Goal: Task Accomplishment & Management: Manage account settings

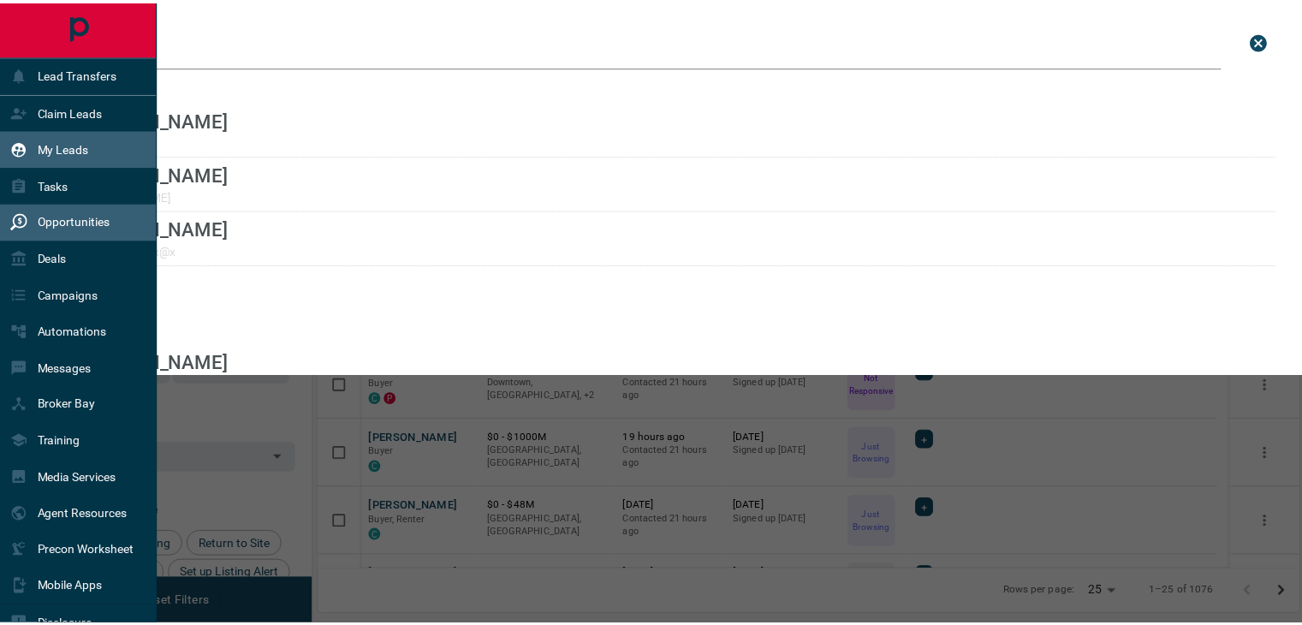
scroll to position [459, 979]
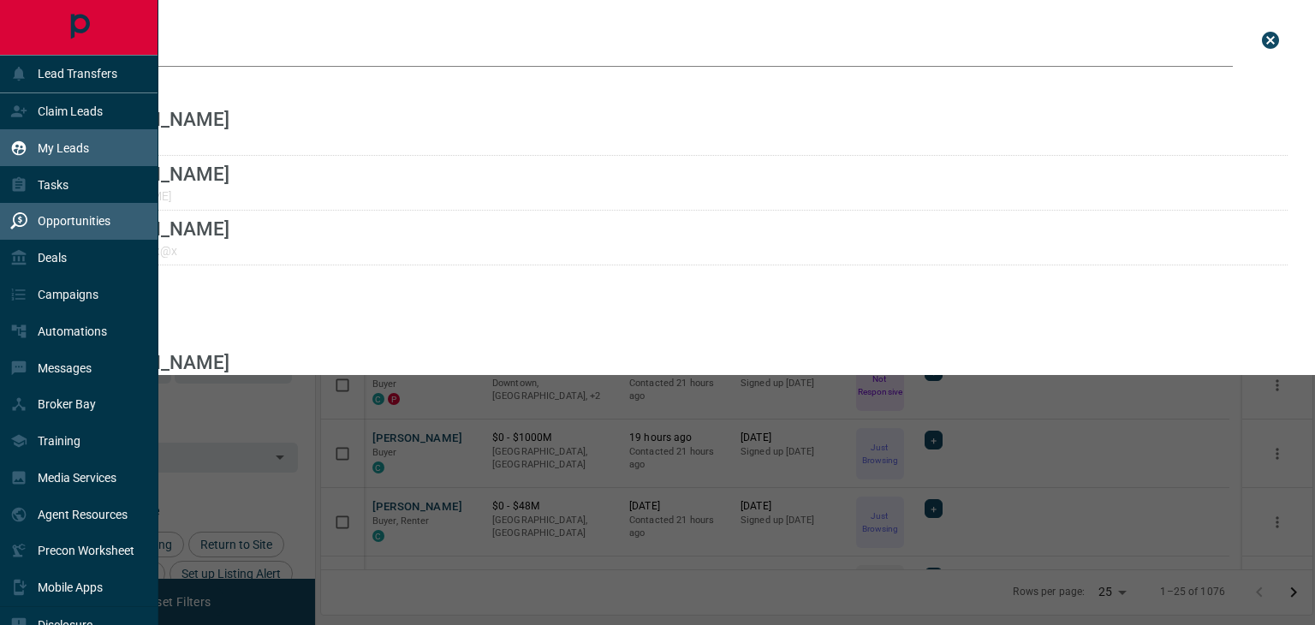
click at [45, 231] on div "Opportunities" at bounding box center [60, 221] width 100 height 28
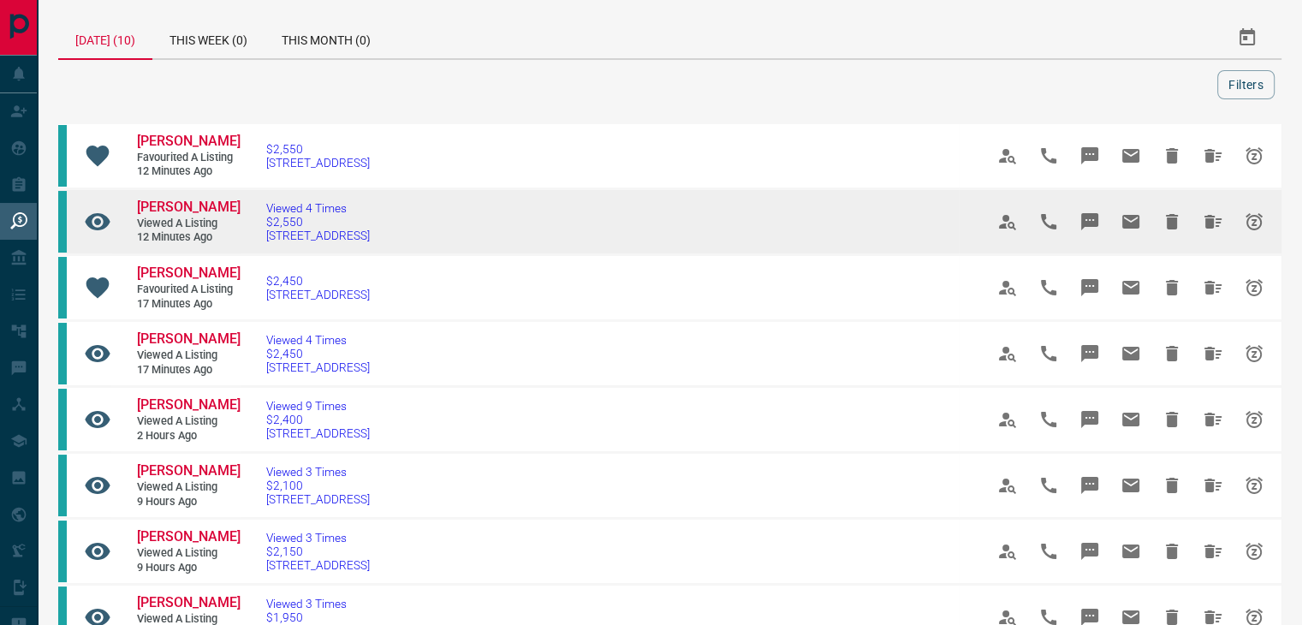
scroll to position [86, 0]
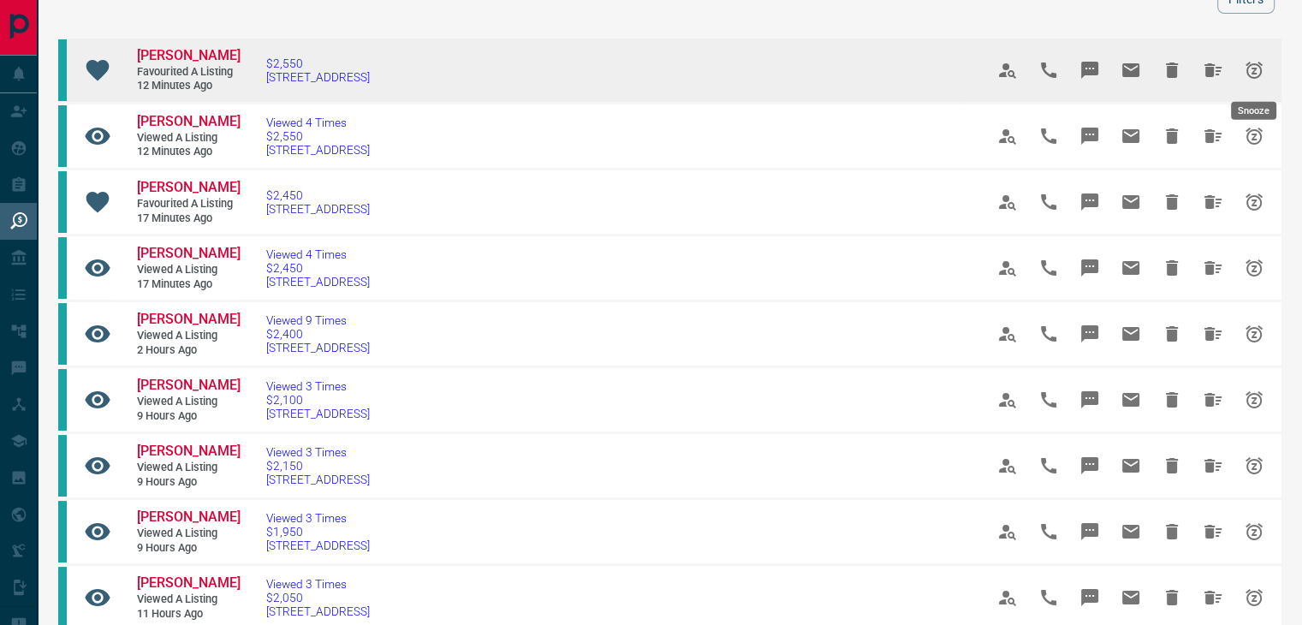
click at [1254, 60] on icon "Snooze" at bounding box center [1254, 70] width 21 height 21
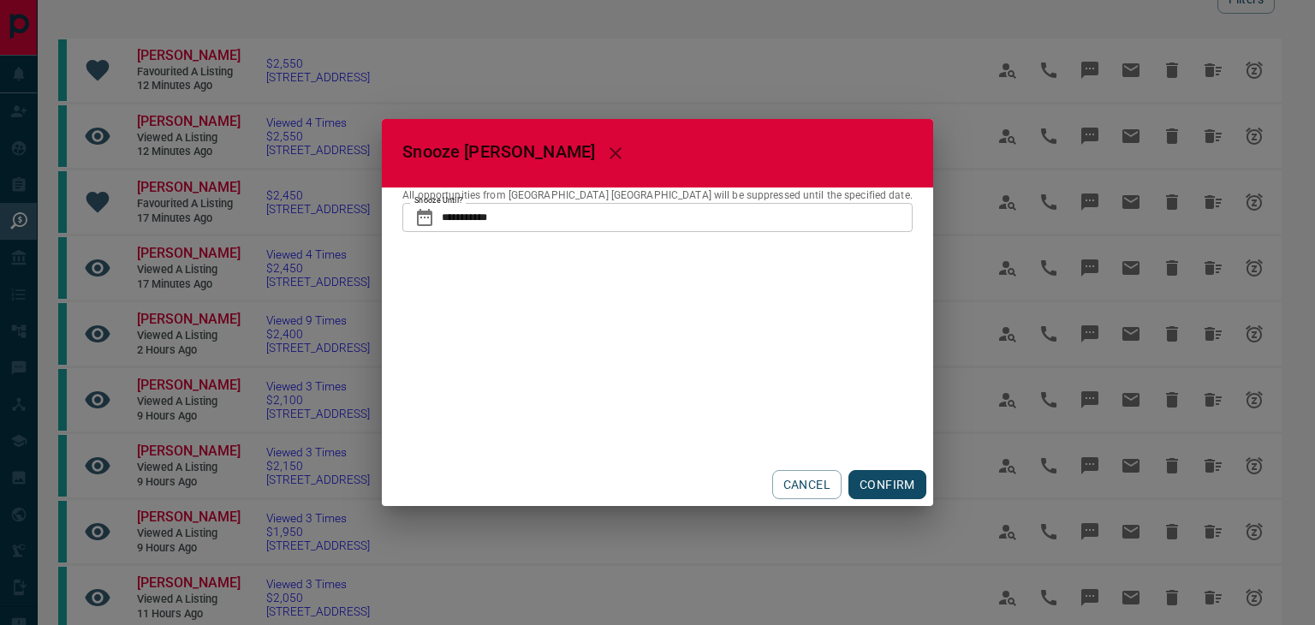
click at [1206, 71] on div "**********" at bounding box center [657, 312] width 1315 height 625
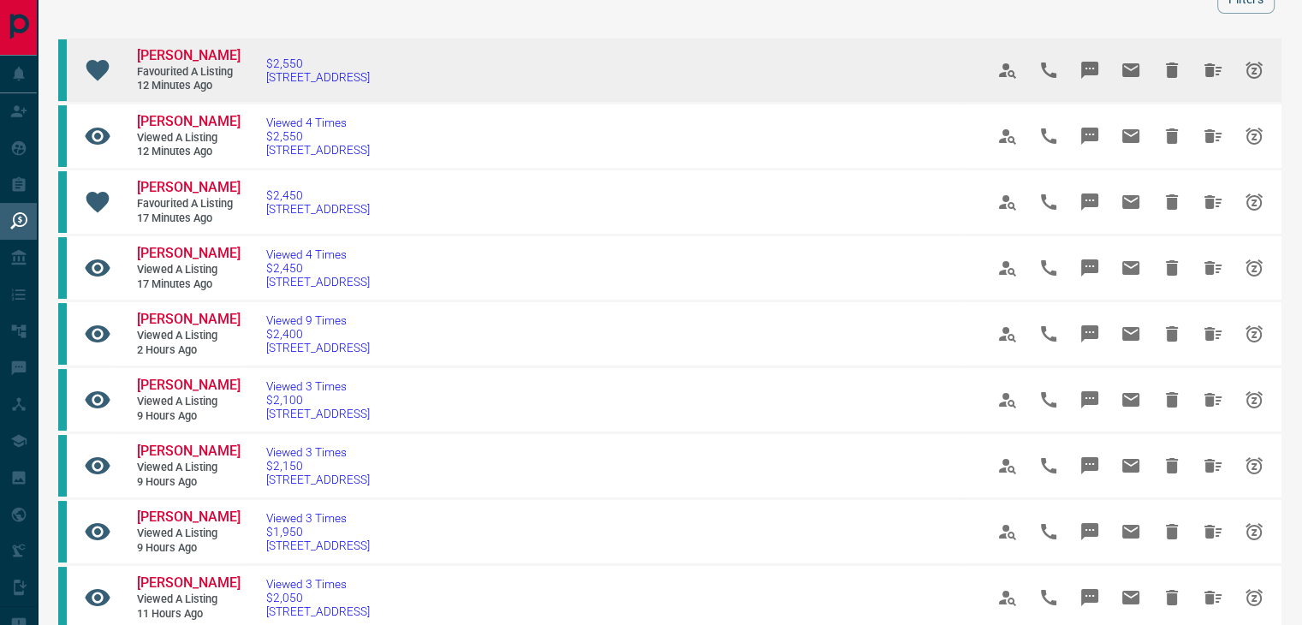
click at [1212, 68] on icon "Hide All from Serisha Iyar" at bounding box center [1213, 70] width 17 height 14
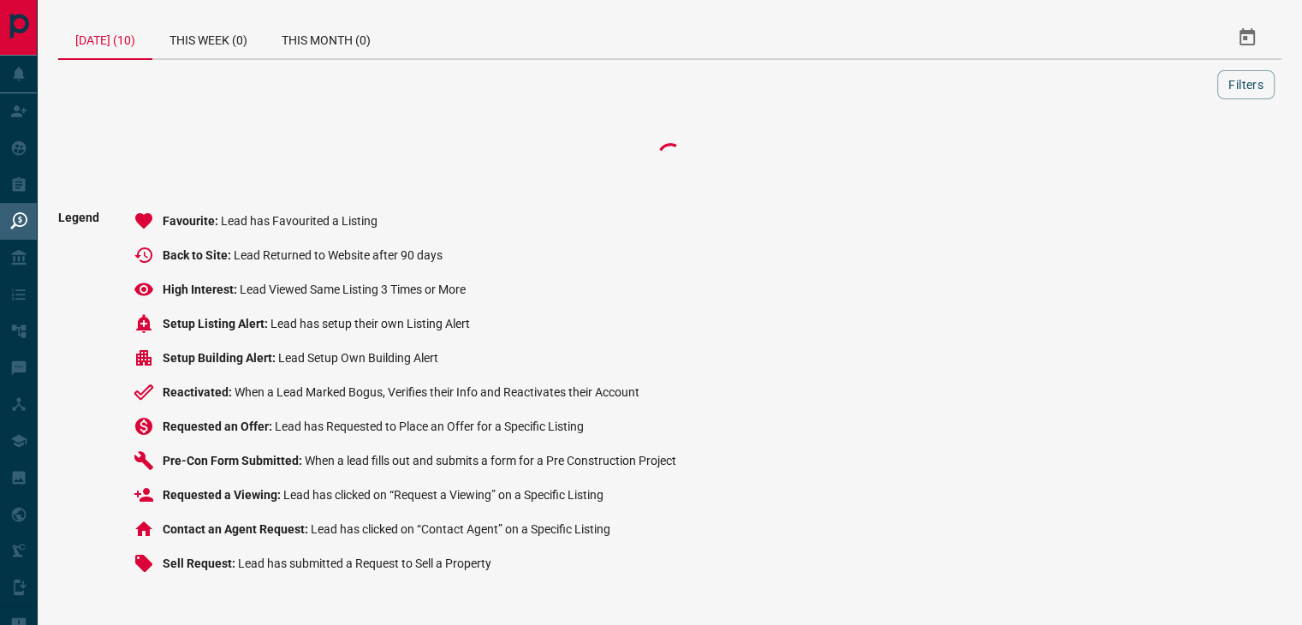
scroll to position [0, 0]
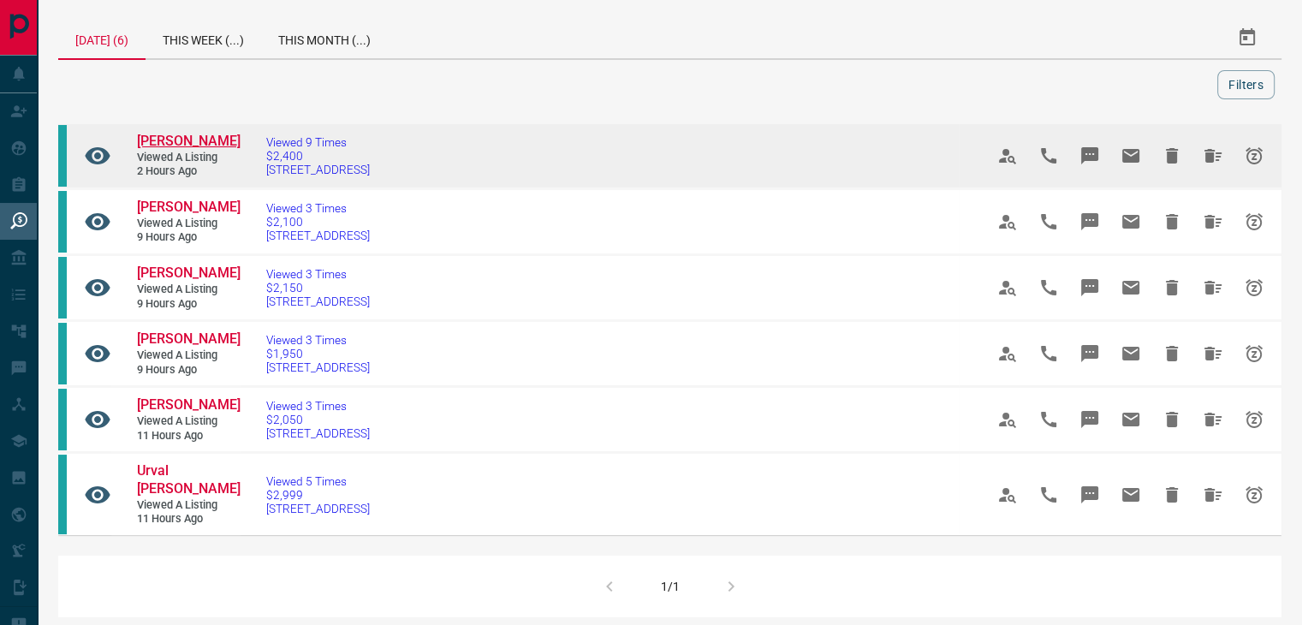
click at [174, 137] on span "Natasa Tomas" at bounding box center [189, 141] width 104 height 16
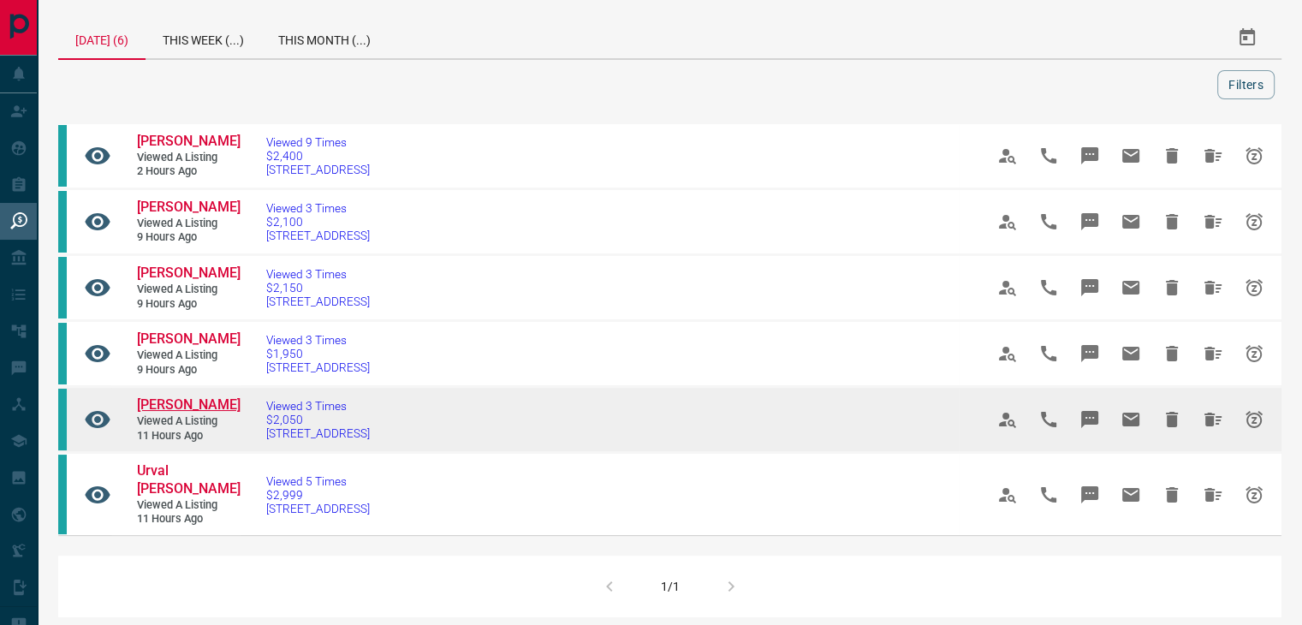
click at [177, 413] on span "Vivienne McCarley" at bounding box center [189, 404] width 104 height 16
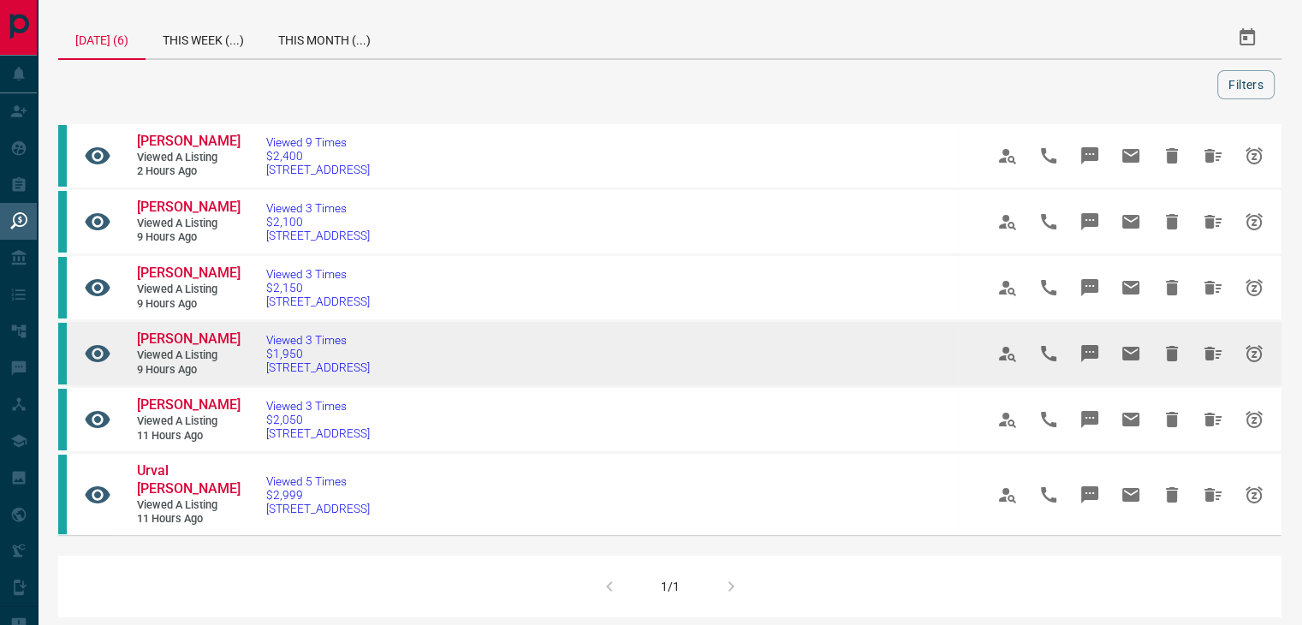
click at [199, 348] on link "Dorrin Narenjiha" at bounding box center [188, 340] width 103 height 18
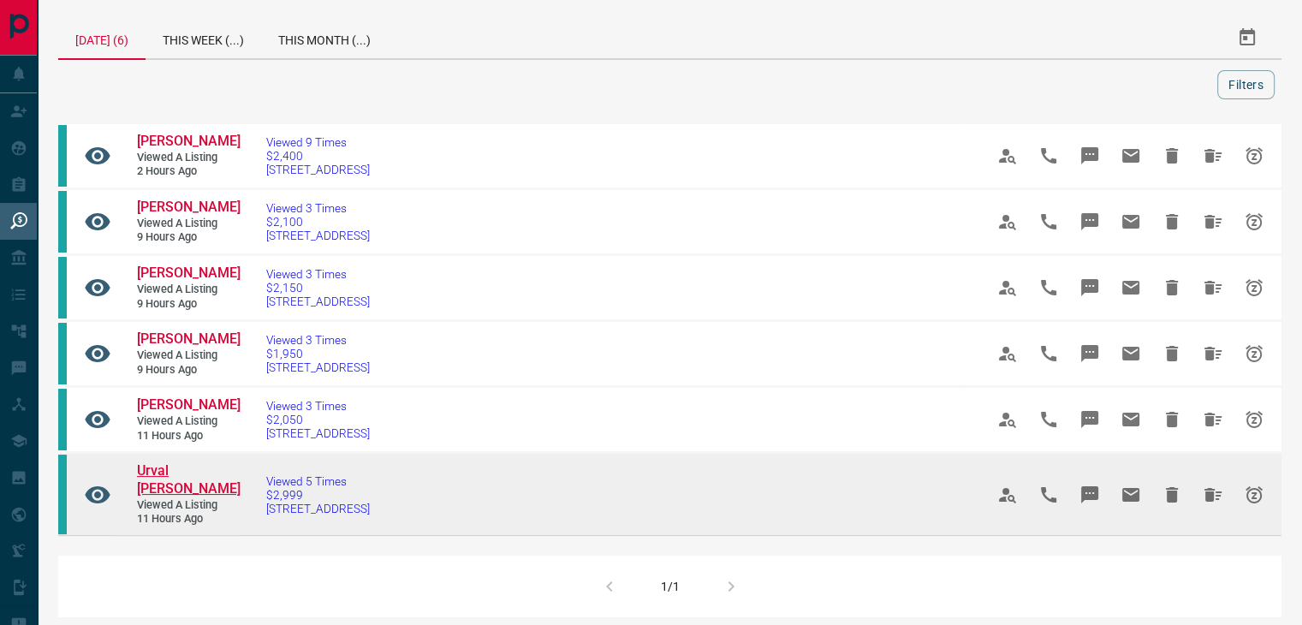
click at [188, 497] on span "Urval Goradia" at bounding box center [189, 479] width 104 height 34
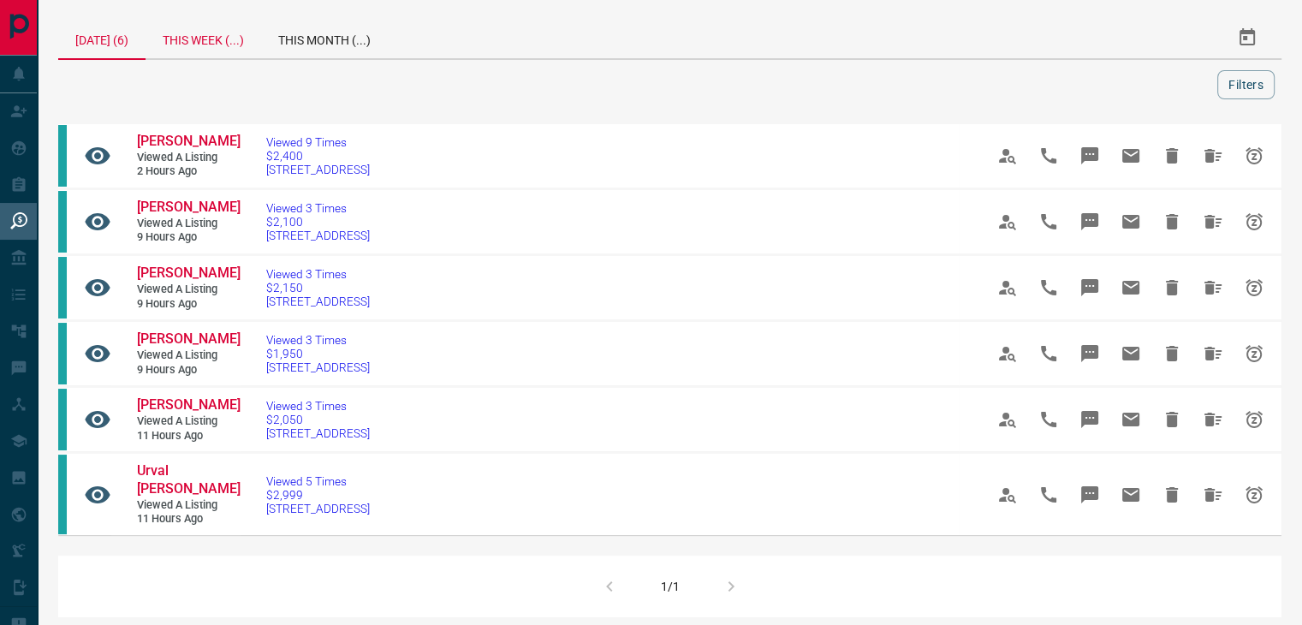
click at [217, 45] on div "This Week (...)" at bounding box center [204, 37] width 116 height 41
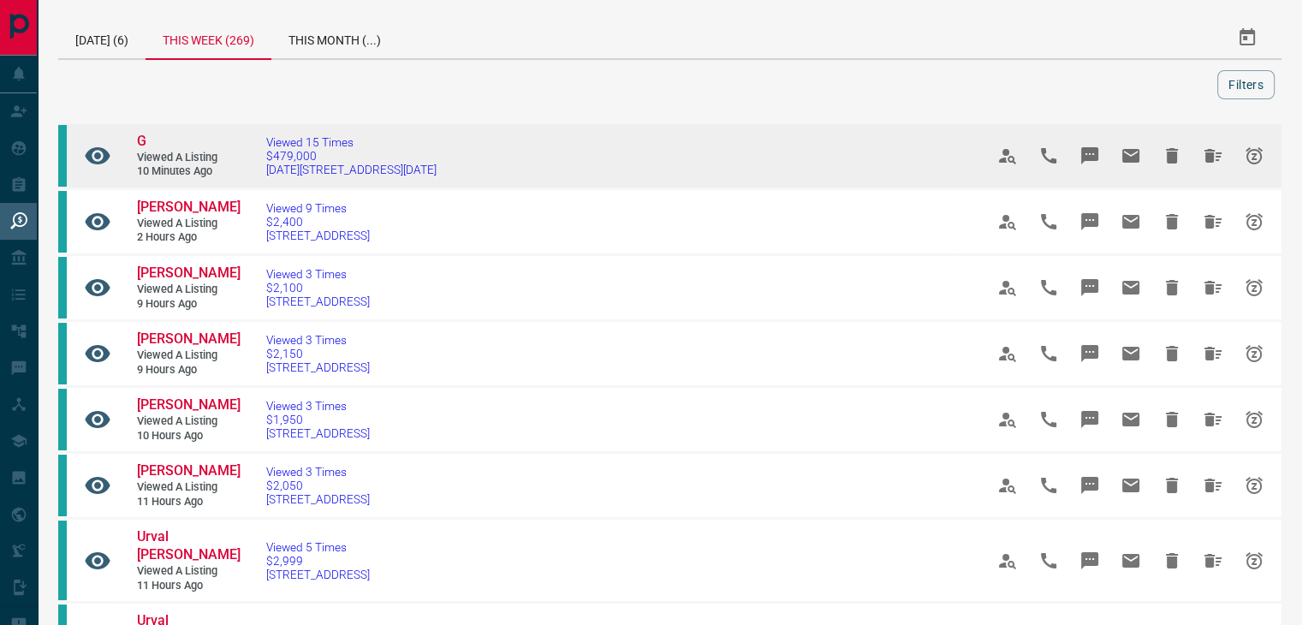
click at [148, 145] on link "G" at bounding box center [188, 142] width 103 height 18
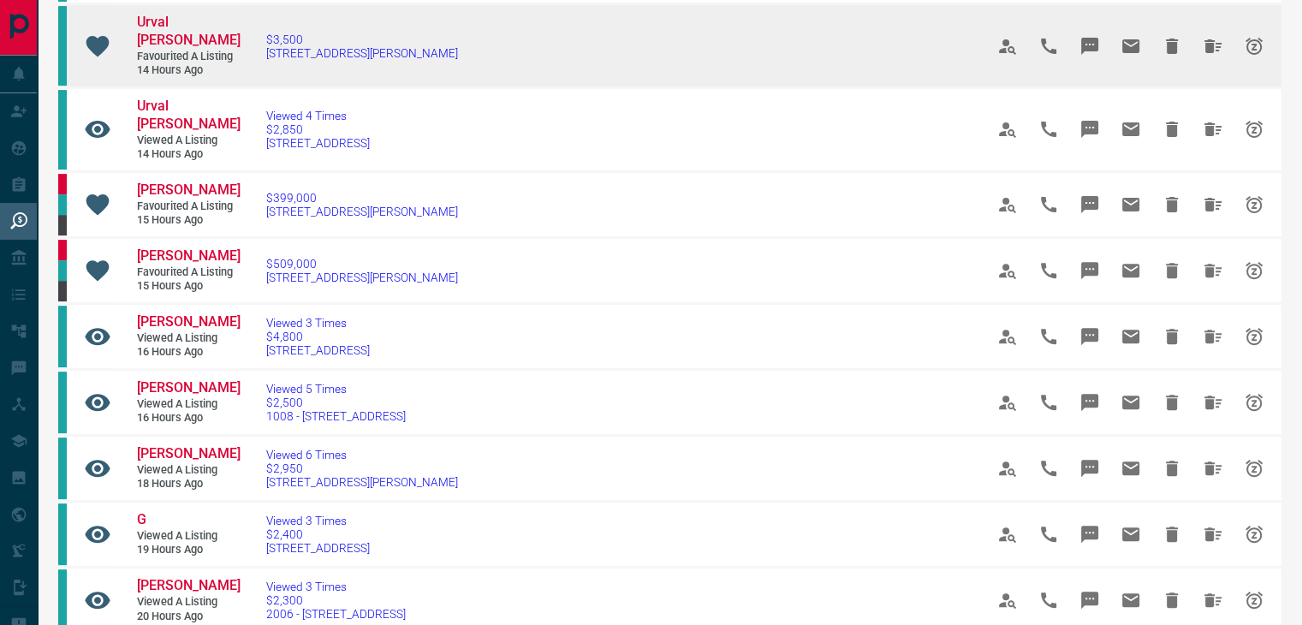
scroll to position [599, 0]
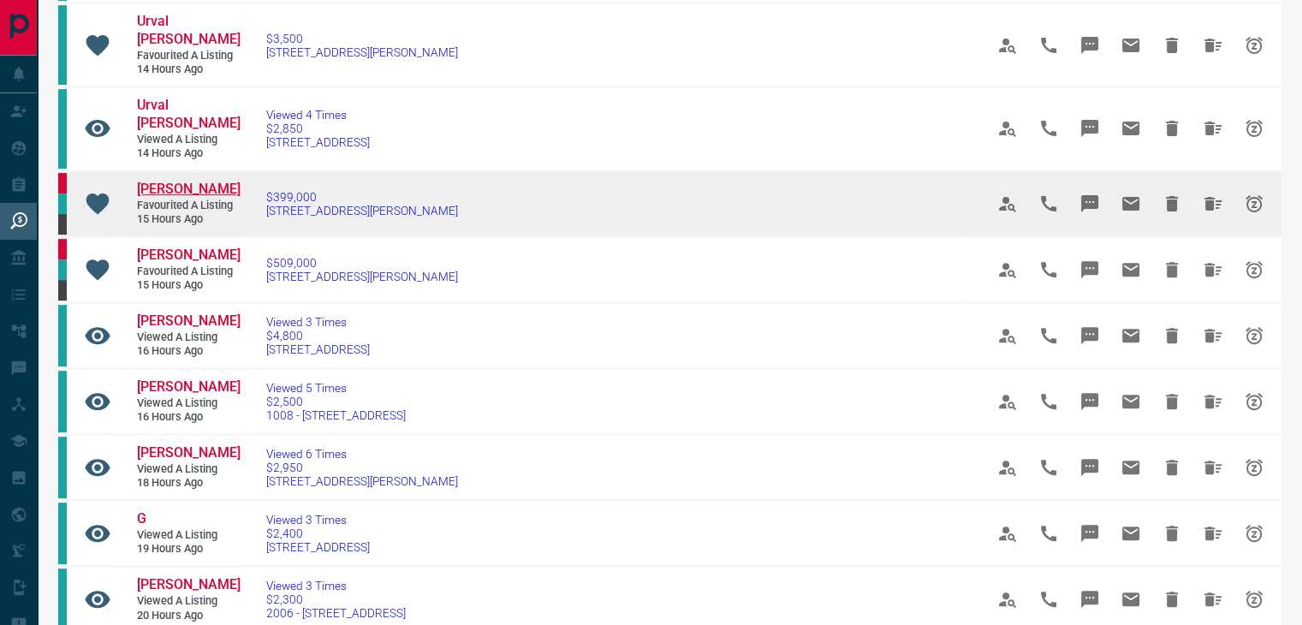
click at [159, 181] on span "Hailey Qi" at bounding box center [189, 189] width 104 height 16
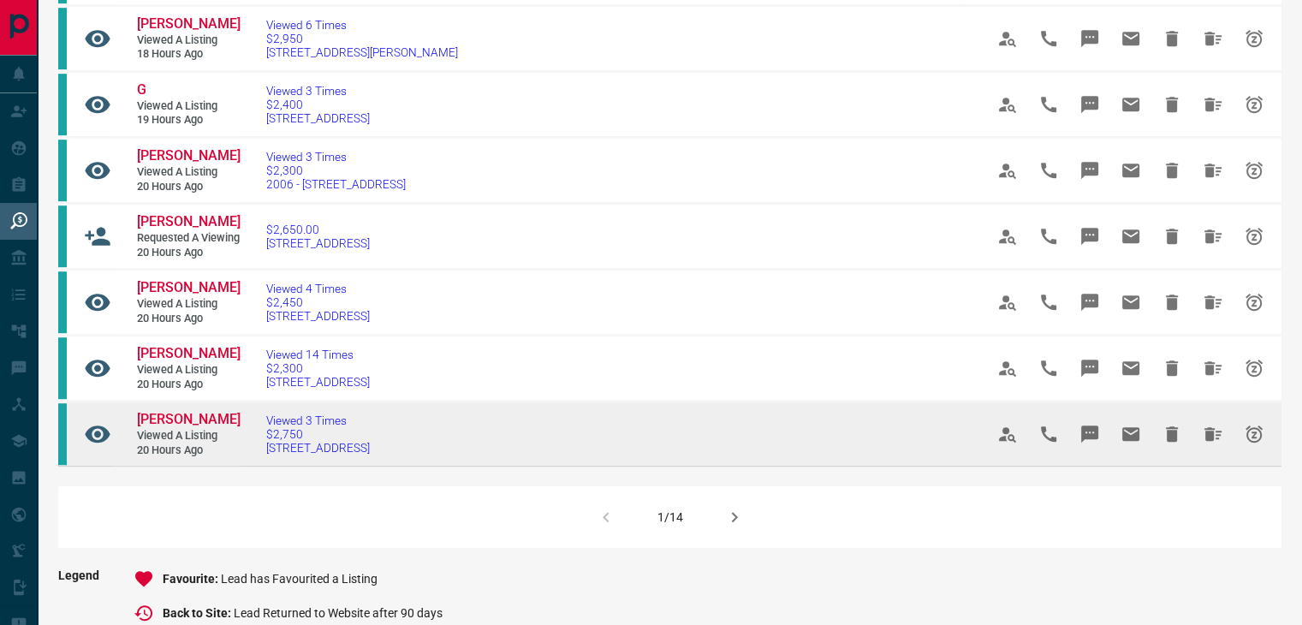
scroll to position [1113, 0]
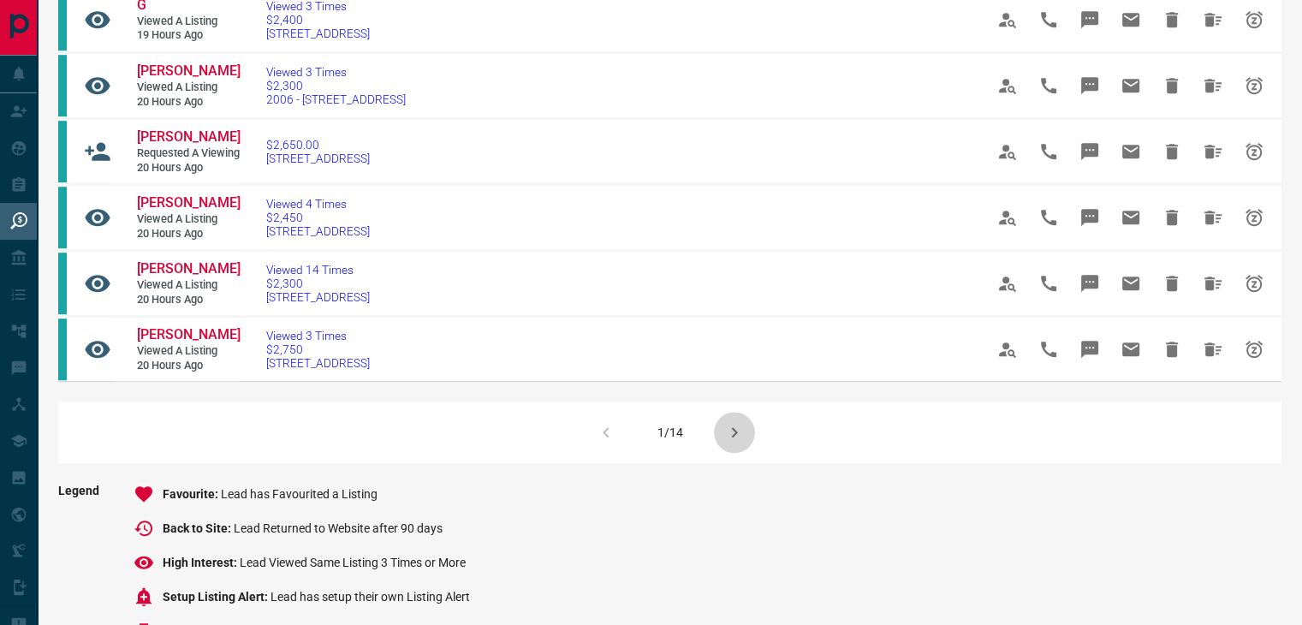
click at [729, 439] on icon "button" at bounding box center [734, 432] width 21 height 21
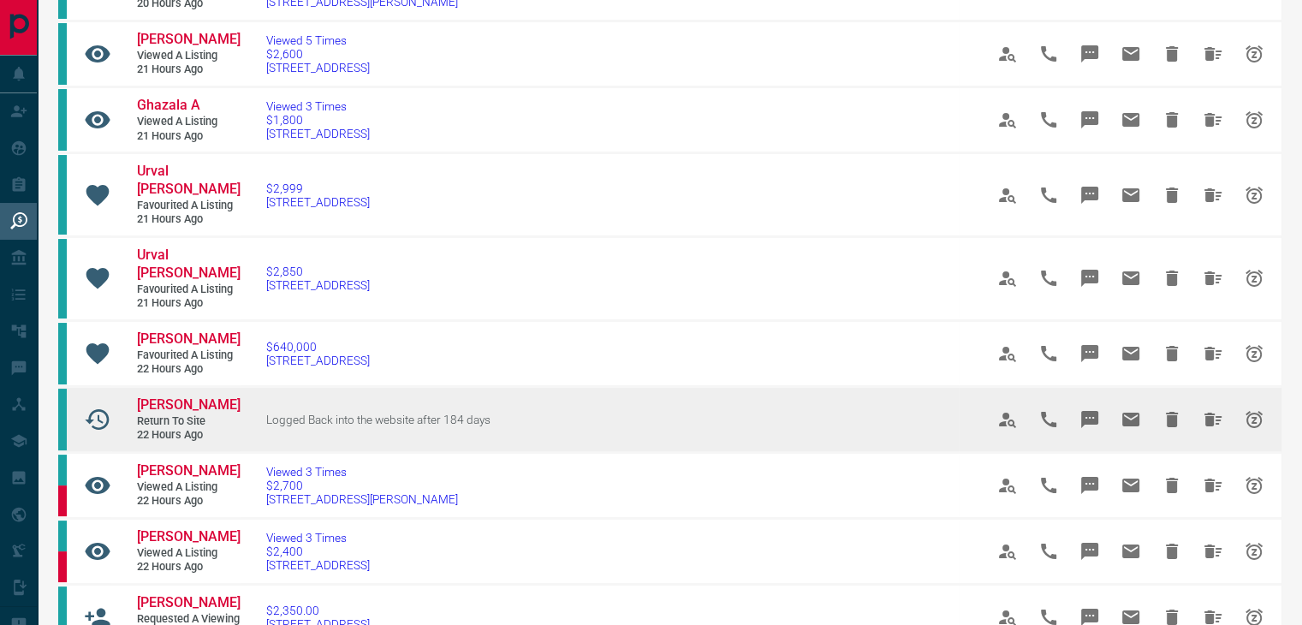
scroll to position [171, 0]
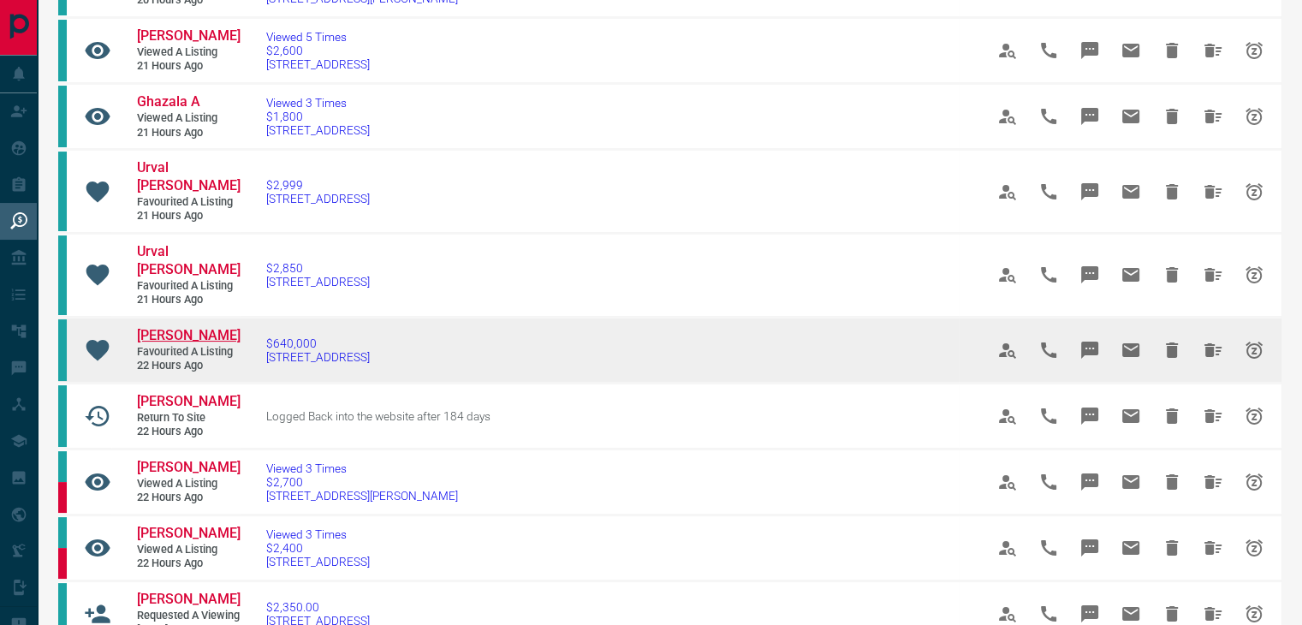
click at [192, 327] on span "Kelly Wong" at bounding box center [189, 335] width 104 height 16
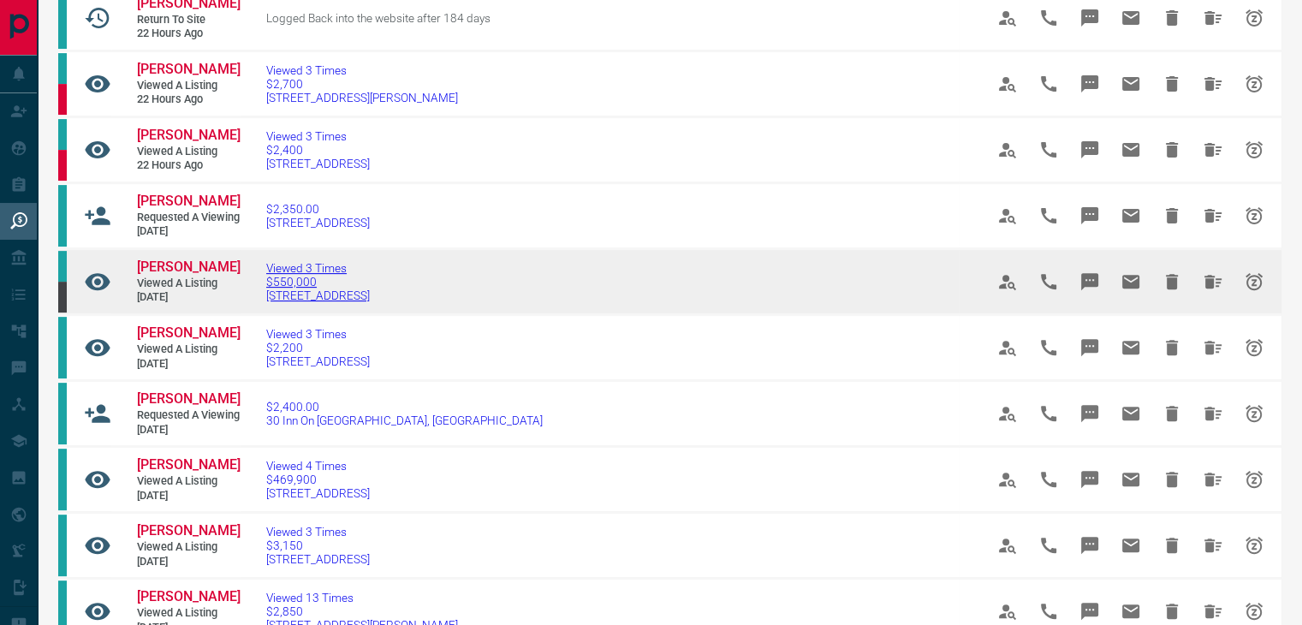
scroll to position [599, 0]
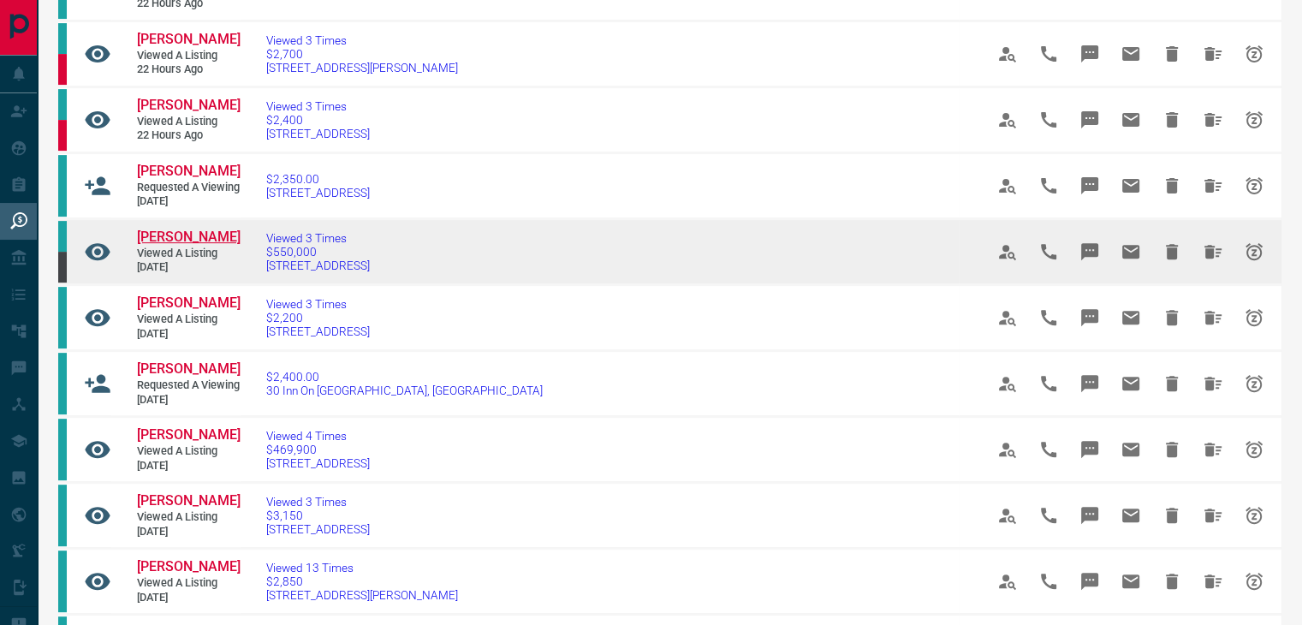
click at [164, 234] on span "[PERSON_NAME]" at bounding box center [189, 237] width 104 height 16
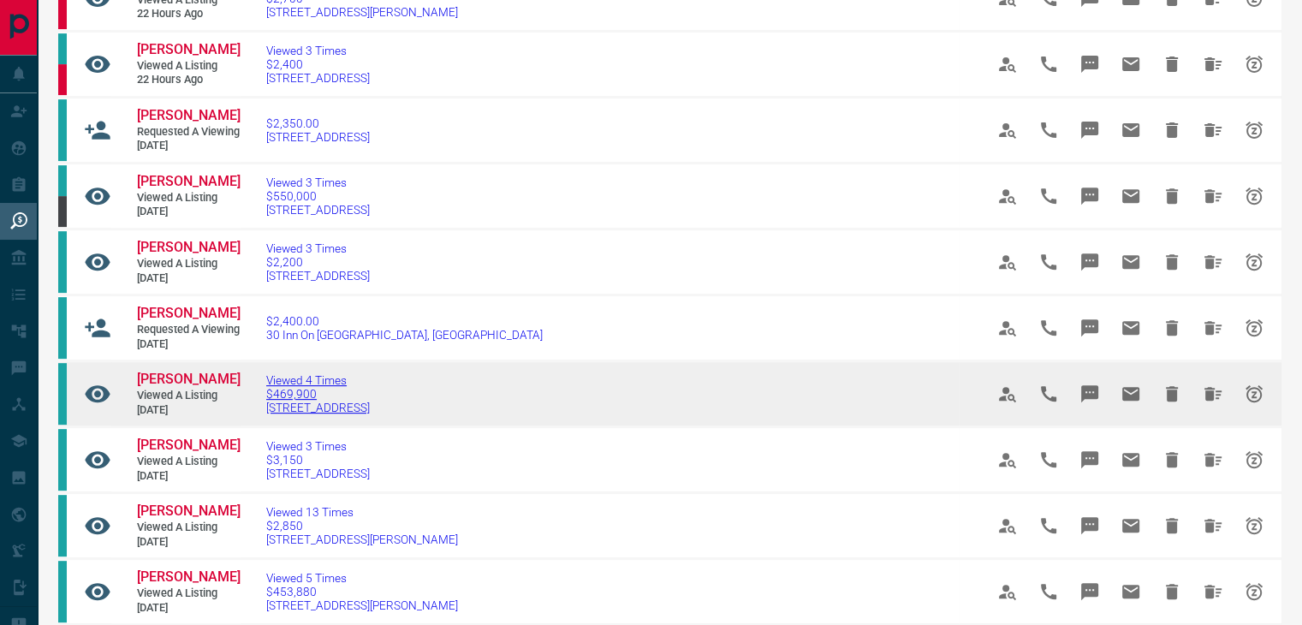
scroll to position [685, 0]
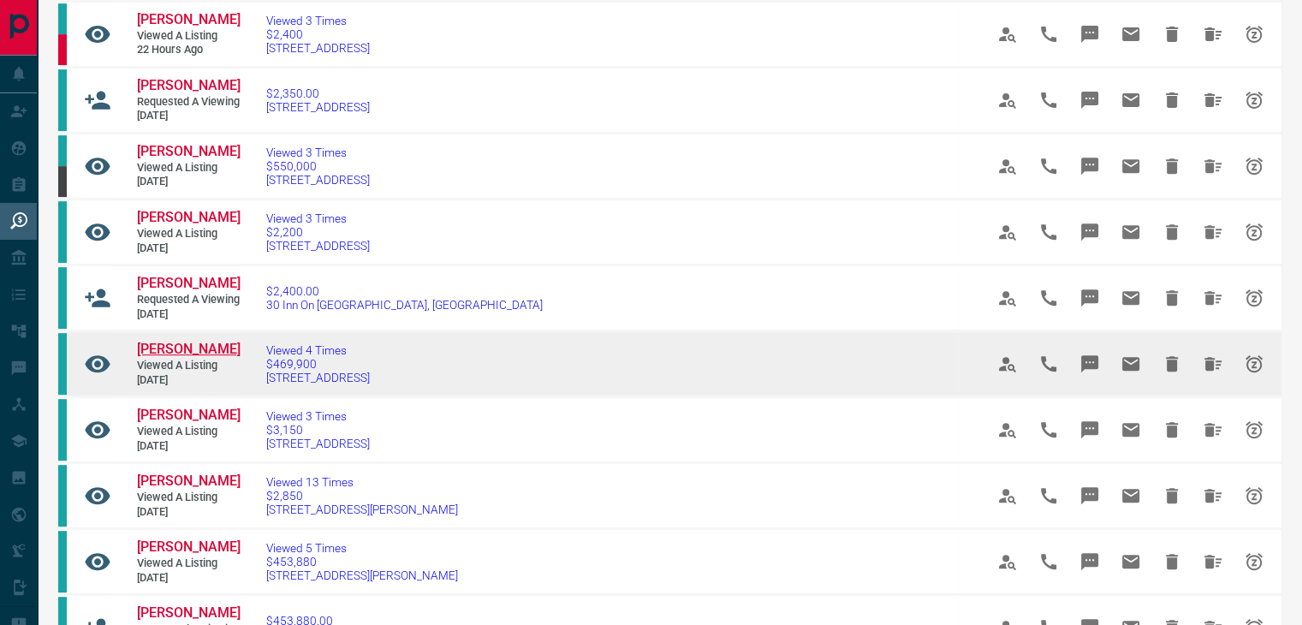
click at [157, 349] on span "Rohan Roh" at bounding box center [189, 349] width 104 height 16
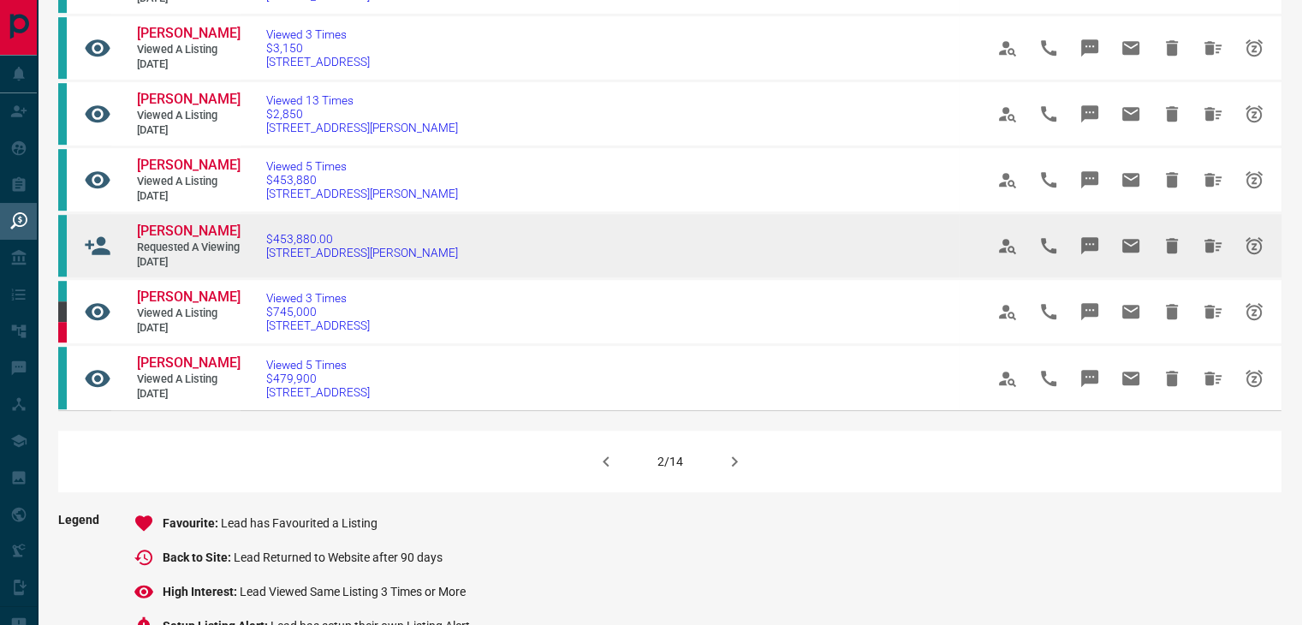
scroll to position [1113, 0]
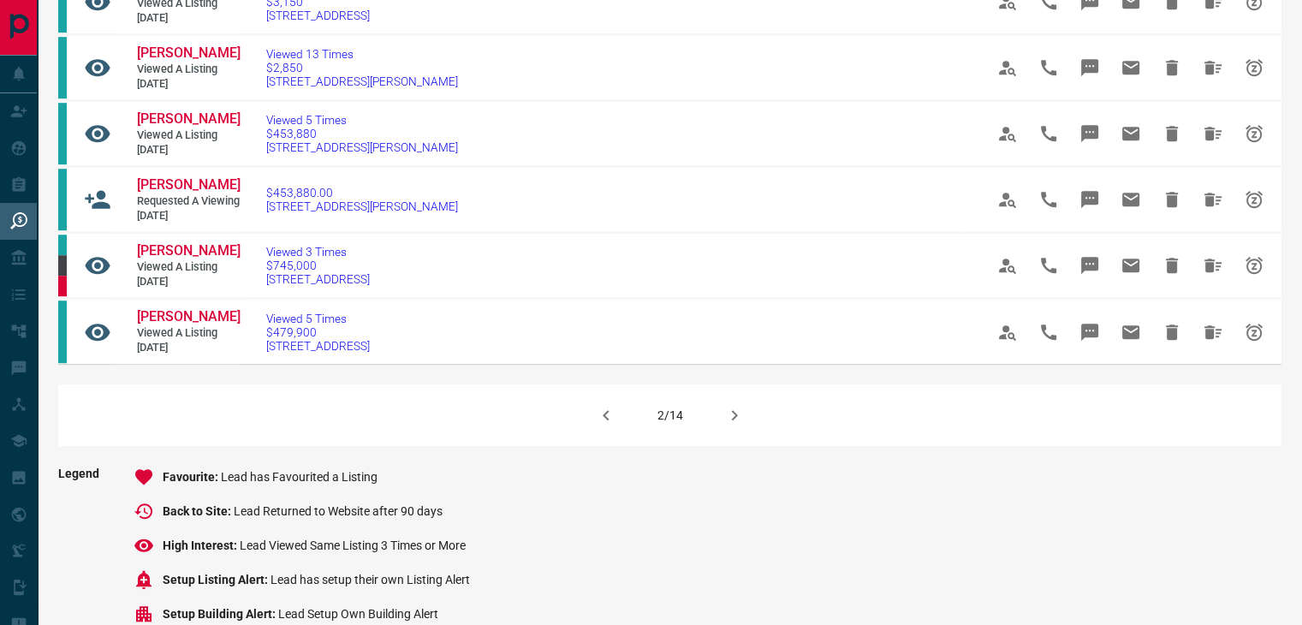
click at [736, 426] on icon "button" at bounding box center [734, 415] width 21 height 21
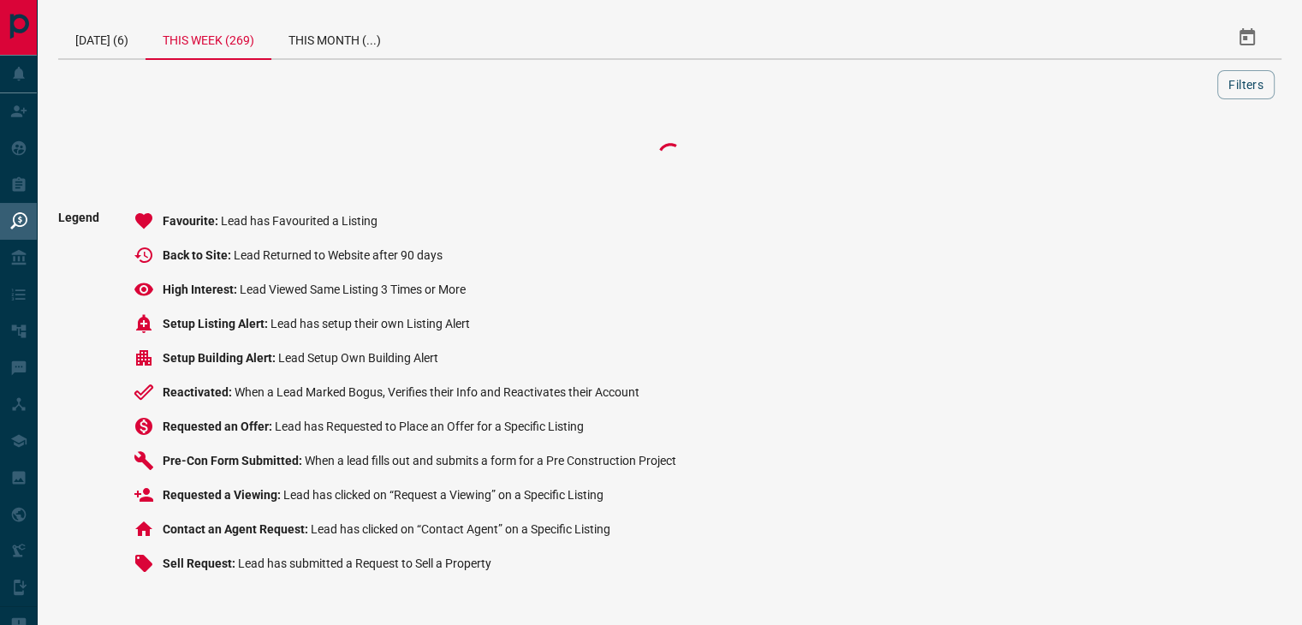
scroll to position [0, 0]
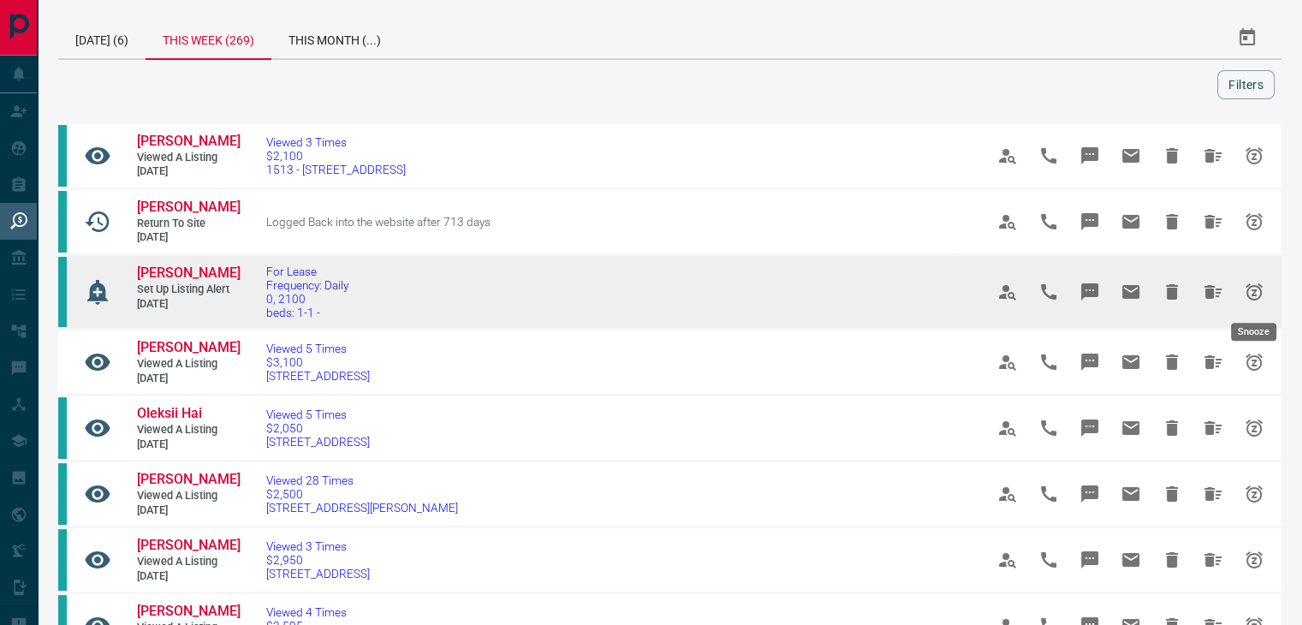
click at [1254, 285] on icon "Snooze" at bounding box center [1254, 291] width 17 height 17
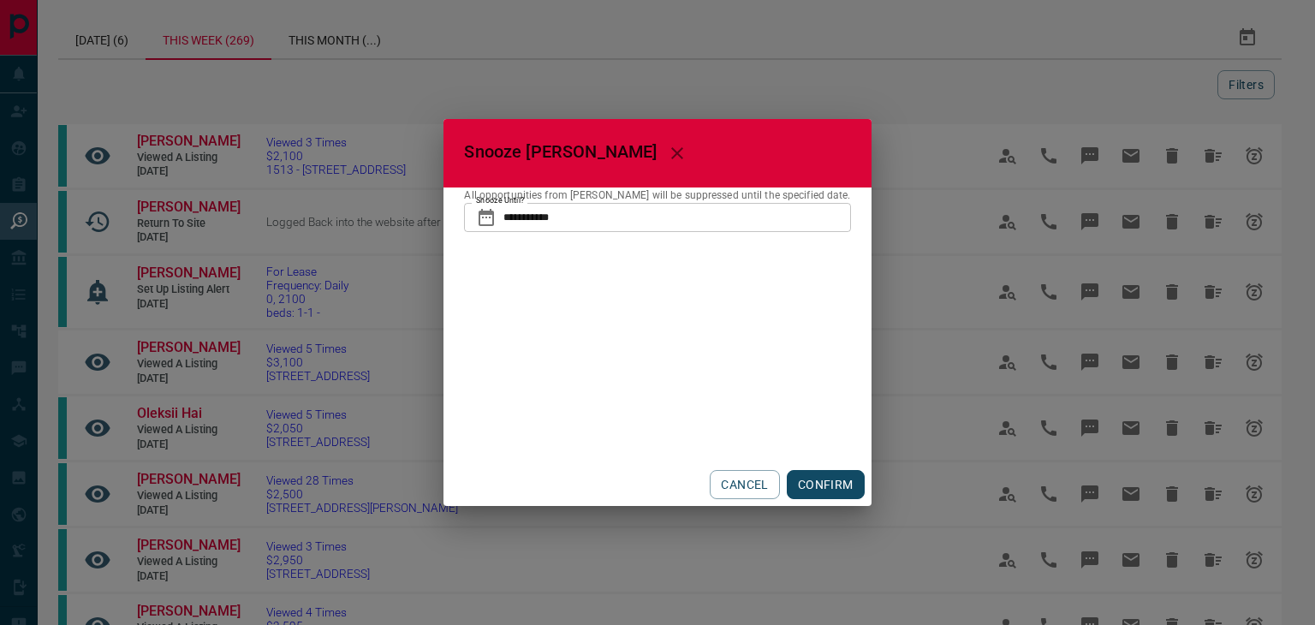
click at [632, 220] on input "**********" at bounding box center [676, 217] width 347 height 29
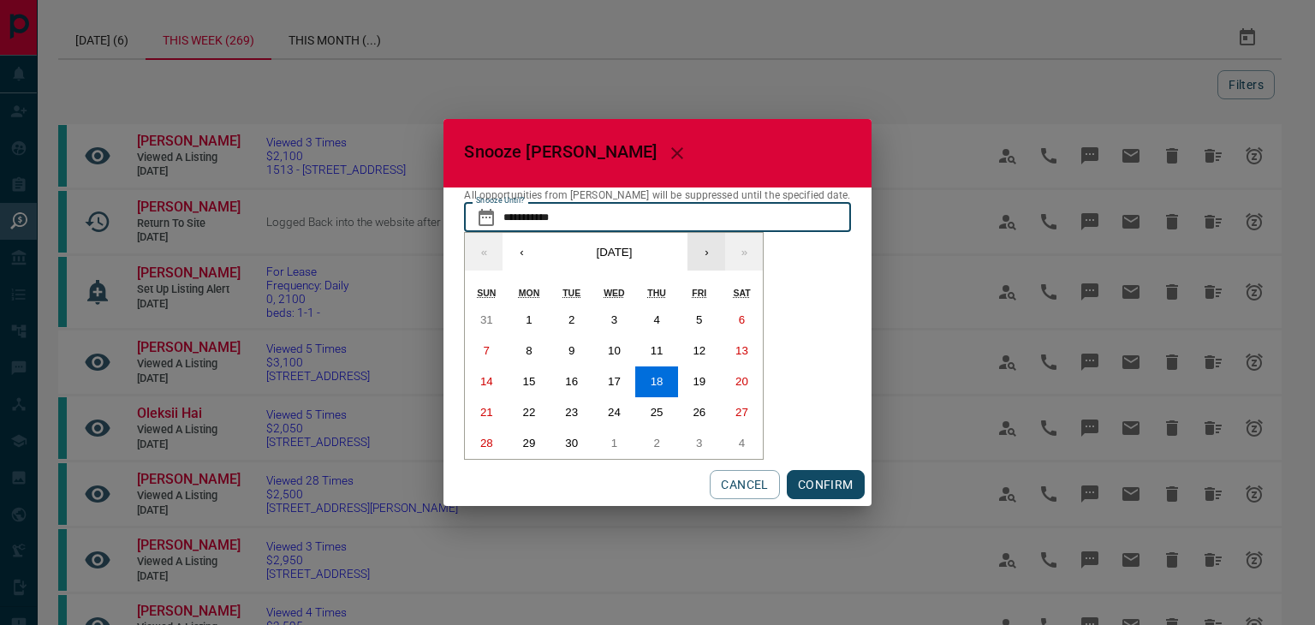
click at [723, 247] on button "›" at bounding box center [707, 252] width 38 height 38
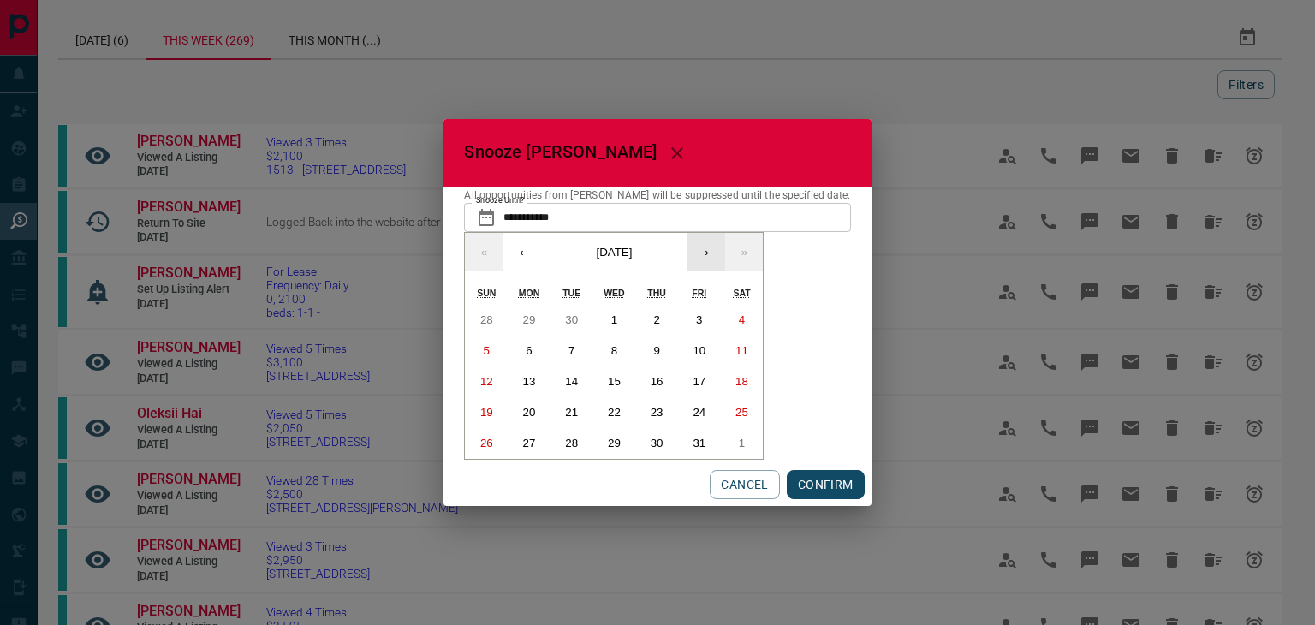
click at [723, 247] on button "›" at bounding box center [707, 252] width 38 height 38
click at [706, 319] on abbr "31" at bounding box center [699, 319] width 13 height 13
type input "**********"
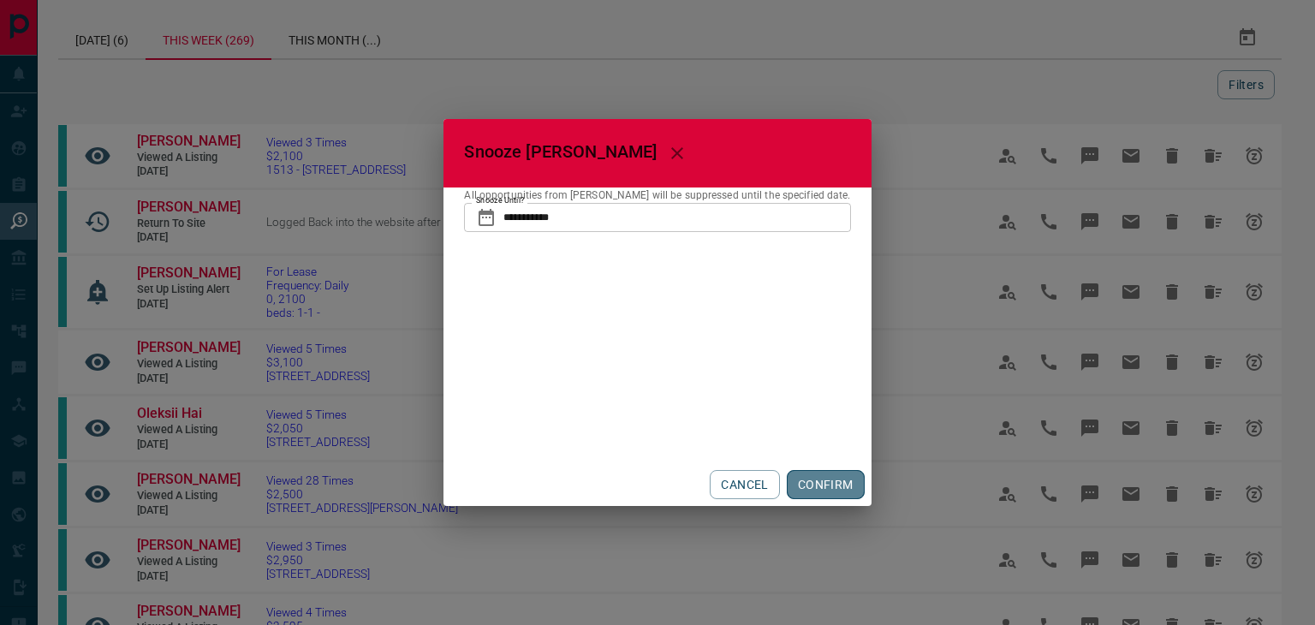
click at [809, 475] on button "CONFIRM" at bounding box center [826, 484] width 78 height 29
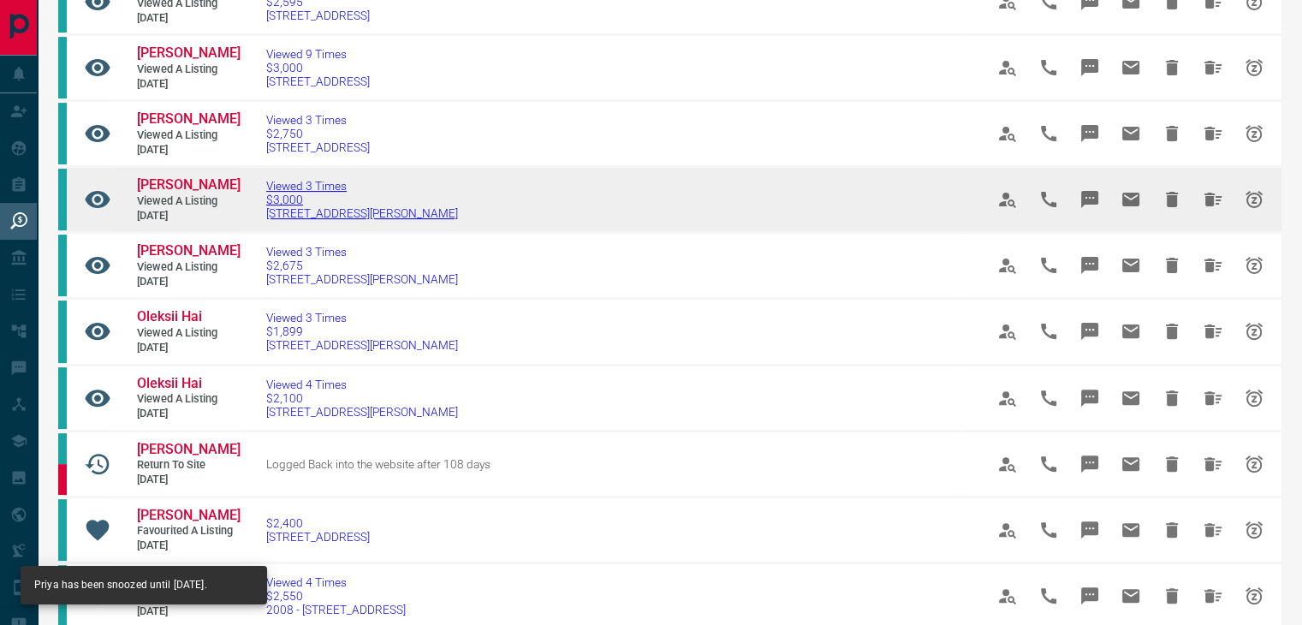
scroll to position [514, 0]
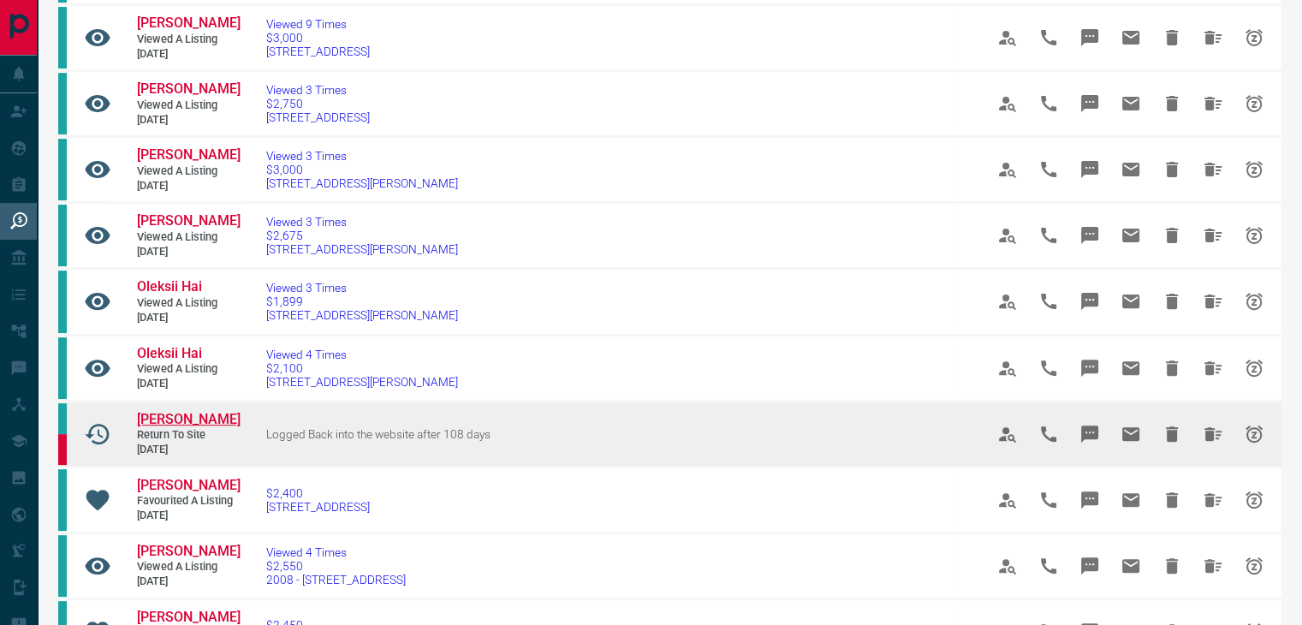
click at [164, 412] on span "[PERSON_NAME]" at bounding box center [189, 419] width 104 height 16
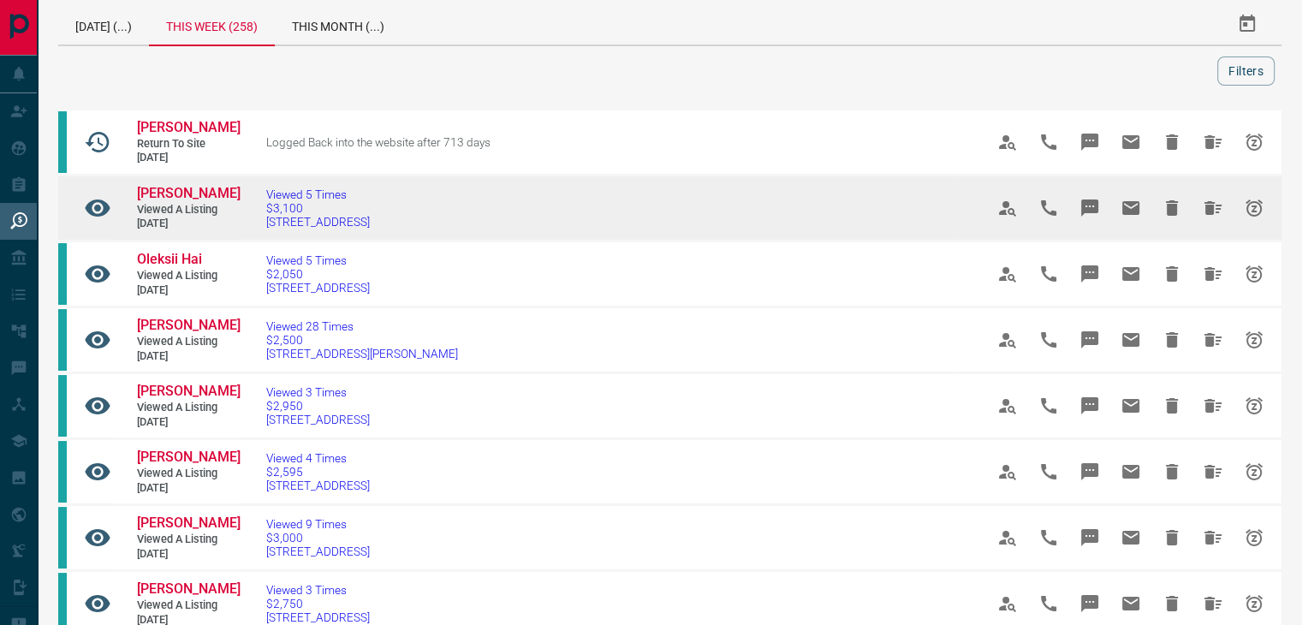
scroll to position [0, 0]
